Goal: Information Seeking & Learning: Find specific fact

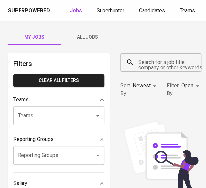
click at [114, 11] on span "Superhunter" at bounding box center [111, 10] width 28 height 6
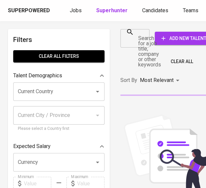
click at [136, 44] on input "Search for a job title, company or other keywords" at bounding box center [129, 38] width 13 height 13
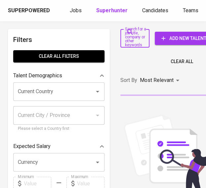
paste input "[DOMAIN_NAME][EMAIL_ADDRESS][DOMAIN_NAME]"
type input "[DOMAIN_NAME][EMAIL_ADDRESS][DOMAIN_NAME]"
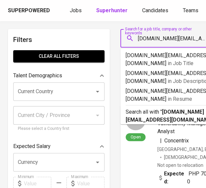
scroll to position [0, 1]
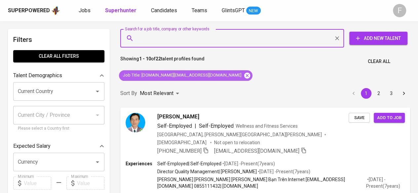
click at [206, 77] on icon at bounding box center [247, 75] width 6 height 6
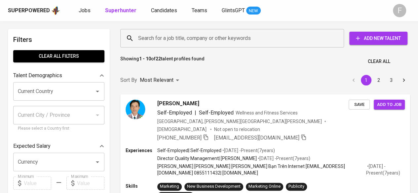
click at [205, 40] on input "Search for a job title, company or other keywords" at bounding box center [234, 38] width 195 height 13
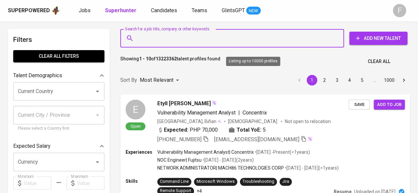
click at [205, 40] on input "Search for a job title, company or other keywords" at bounding box center [234, 38] width 195 height 13
paste input "[DOMAIN_NAME][EMAIL_ADDRESS][DOMAIN_NAME]"
type input "[DOMAIN_NAME][EMAIL_ADDRESS][DOMAIN_NAME]"
